Goal: Transaction & Acquisition: Obtain resource

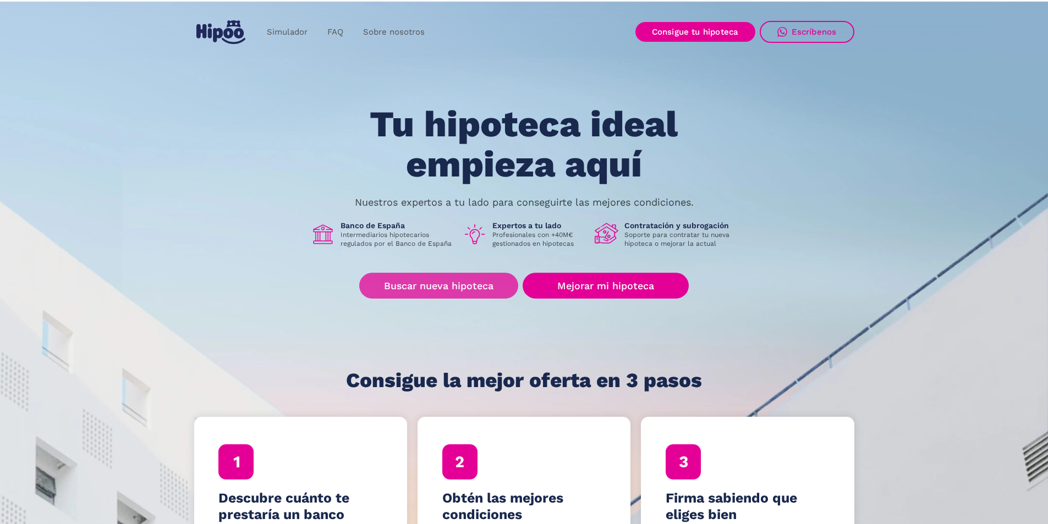
click at [435, 287] on link "Buscar nueva hipoteca" at bounding box center [438, 286] width 159 height 26
click at [408, 282] on link "Buscar nueva hipoteca" at bounding box center [438, 286] width 159 height 26
